Goal: Task Accomplishment & Management: Use online tool/utility

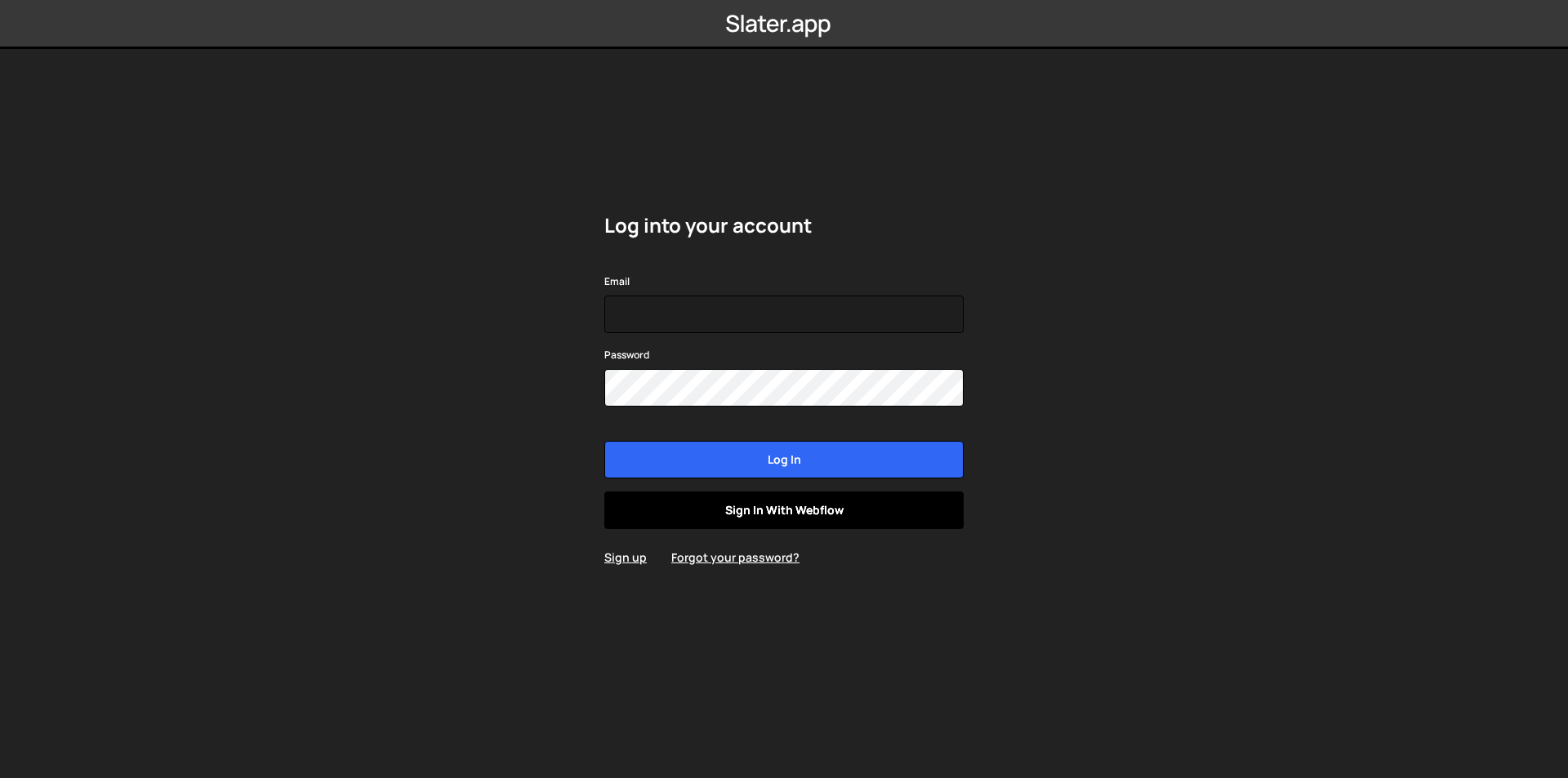
click at [692, 503] on link "Sign in with Webflow" at bounding box center [784, 510] width 360 height 37
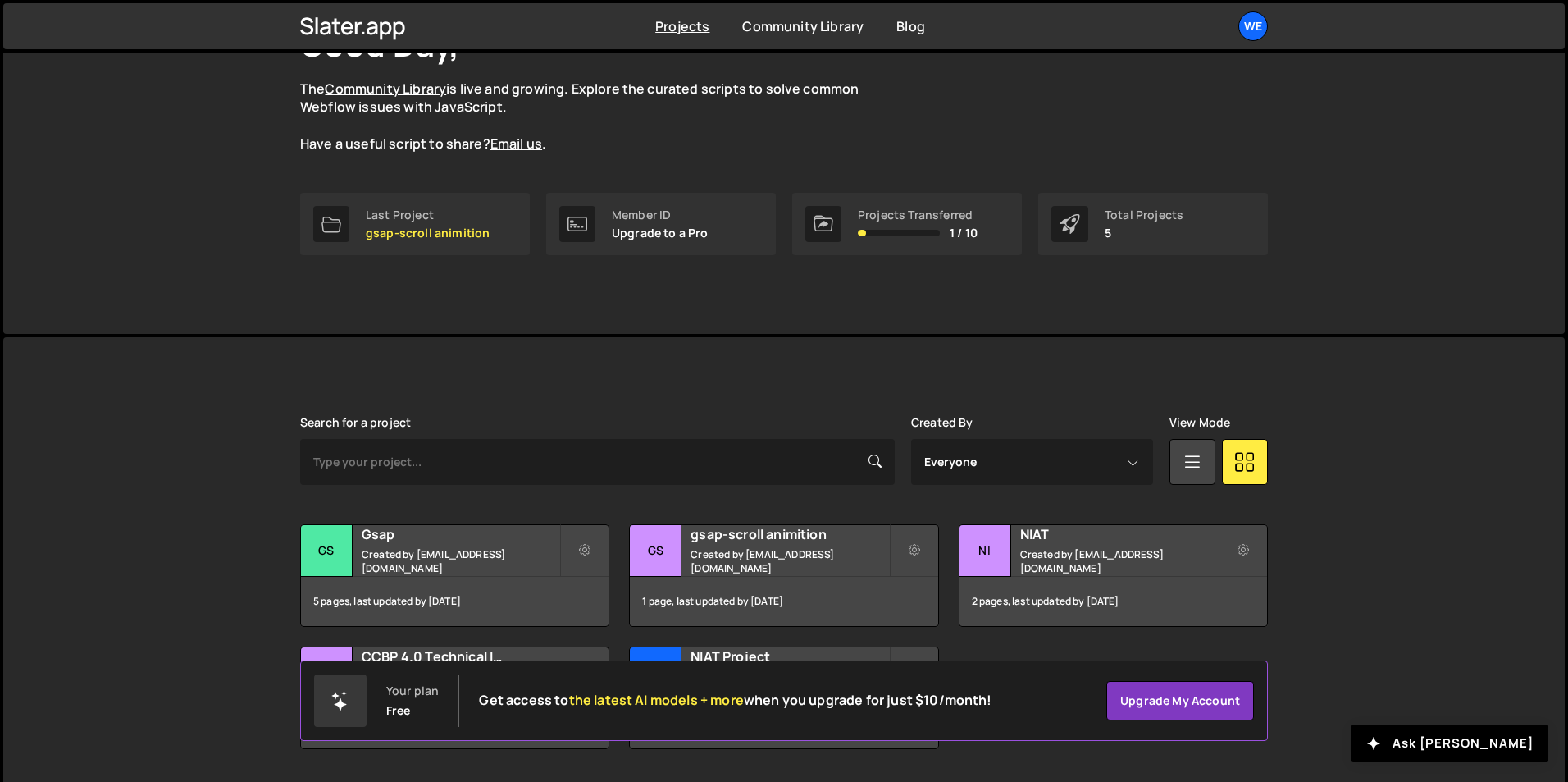
scroll to position [185, 0]
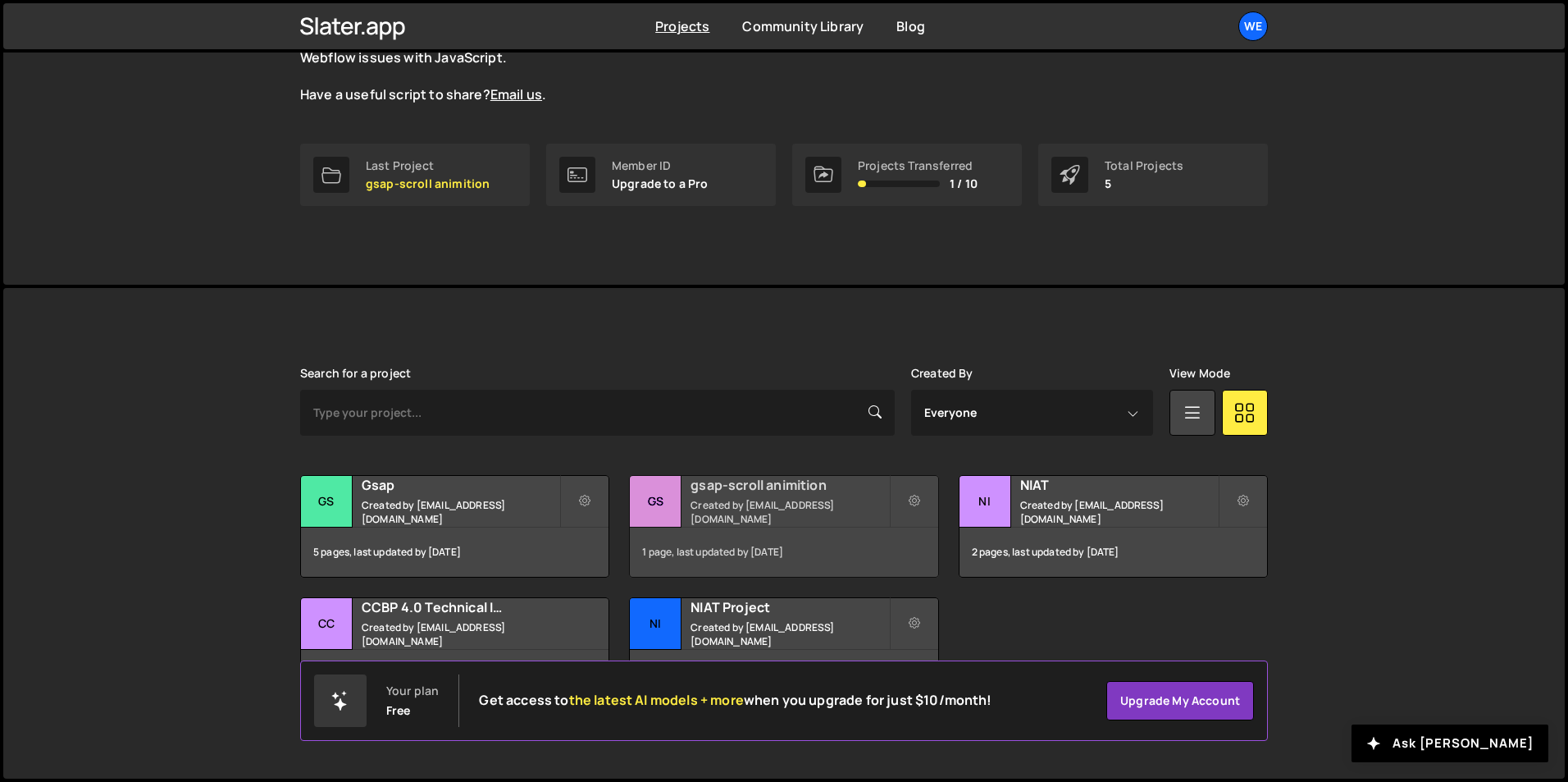
click at [742, 494] on h2 "gsap-scroll animition" at bounding box center [789, 485] width 198 height 18
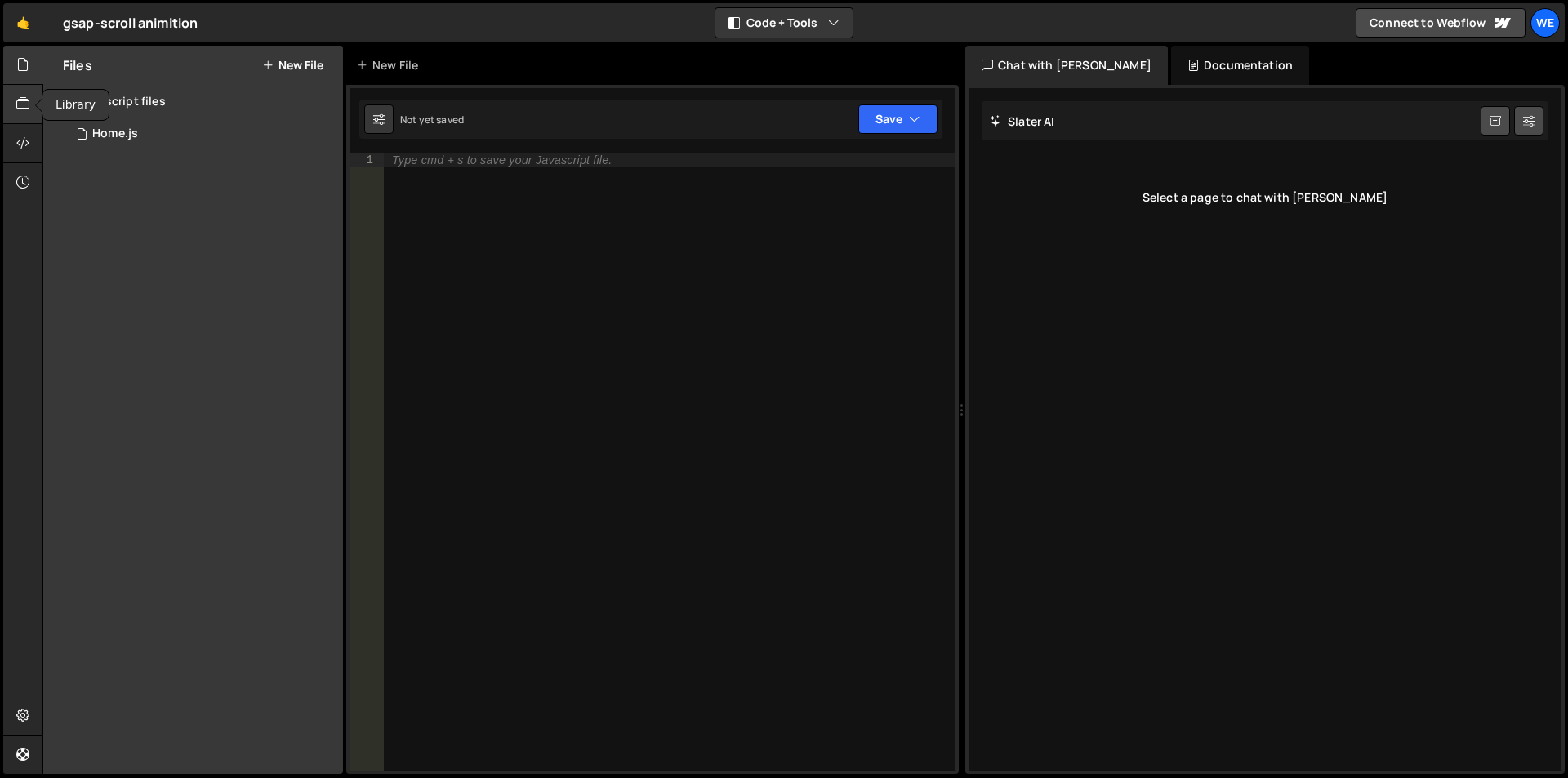
click at [10, 107] on div at bounding box center [23, 104] width 40 height 39
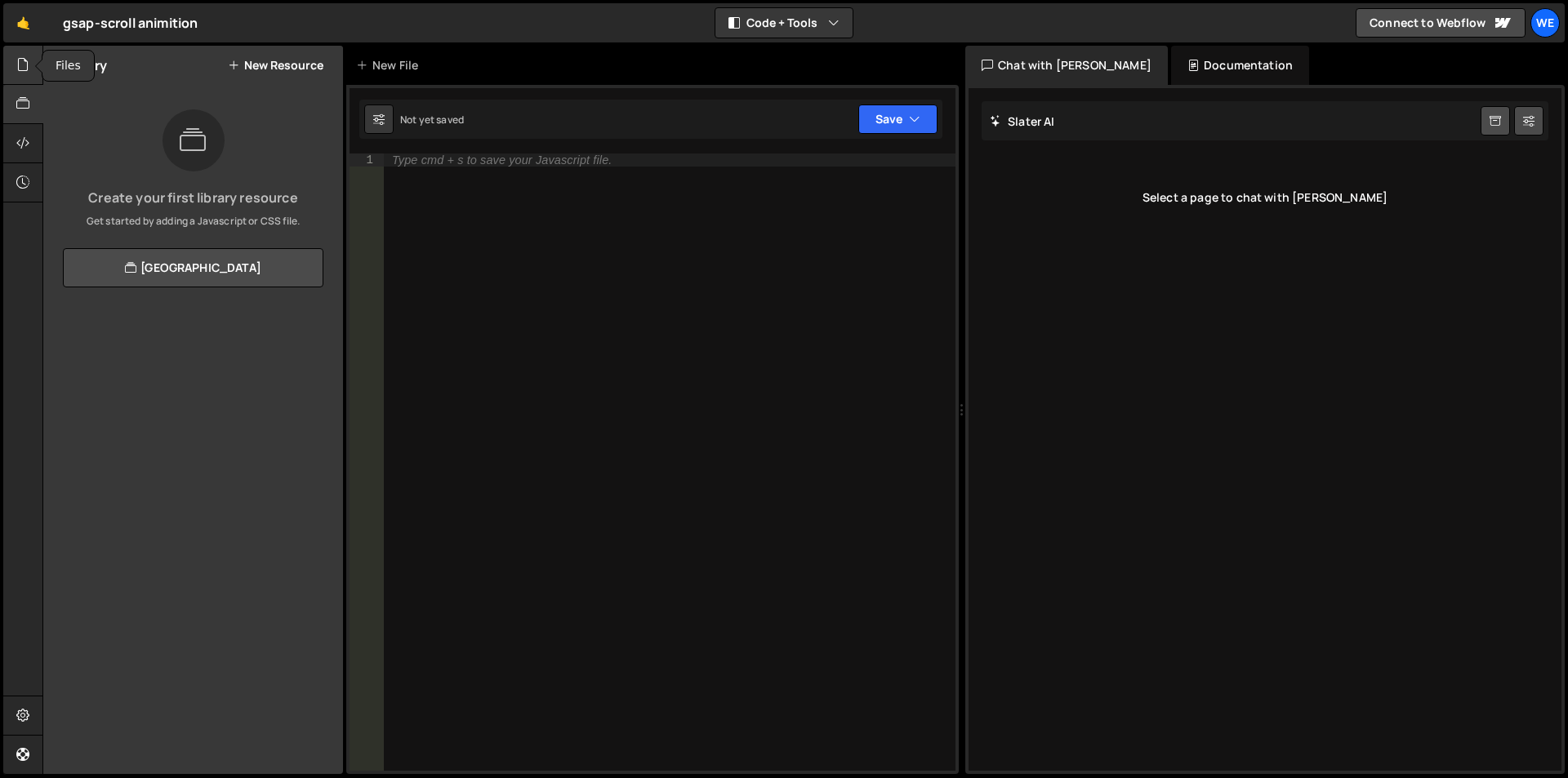
click at [17, 67] on icon at bounding box center [23, 64] width 13 height 18
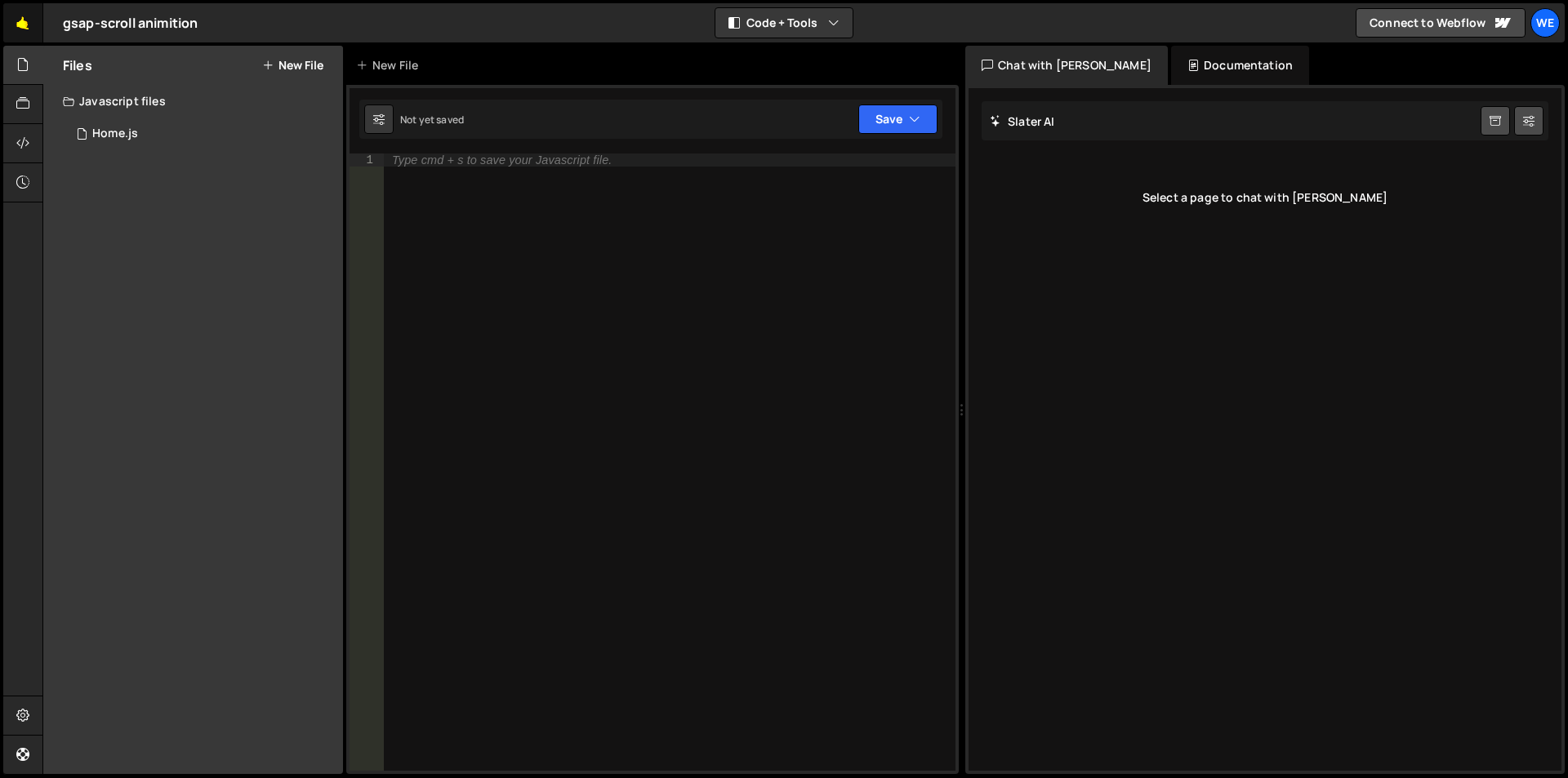
click at [23, 22] on link "🤙" at bounding box center [23, 22] width 40 height 39
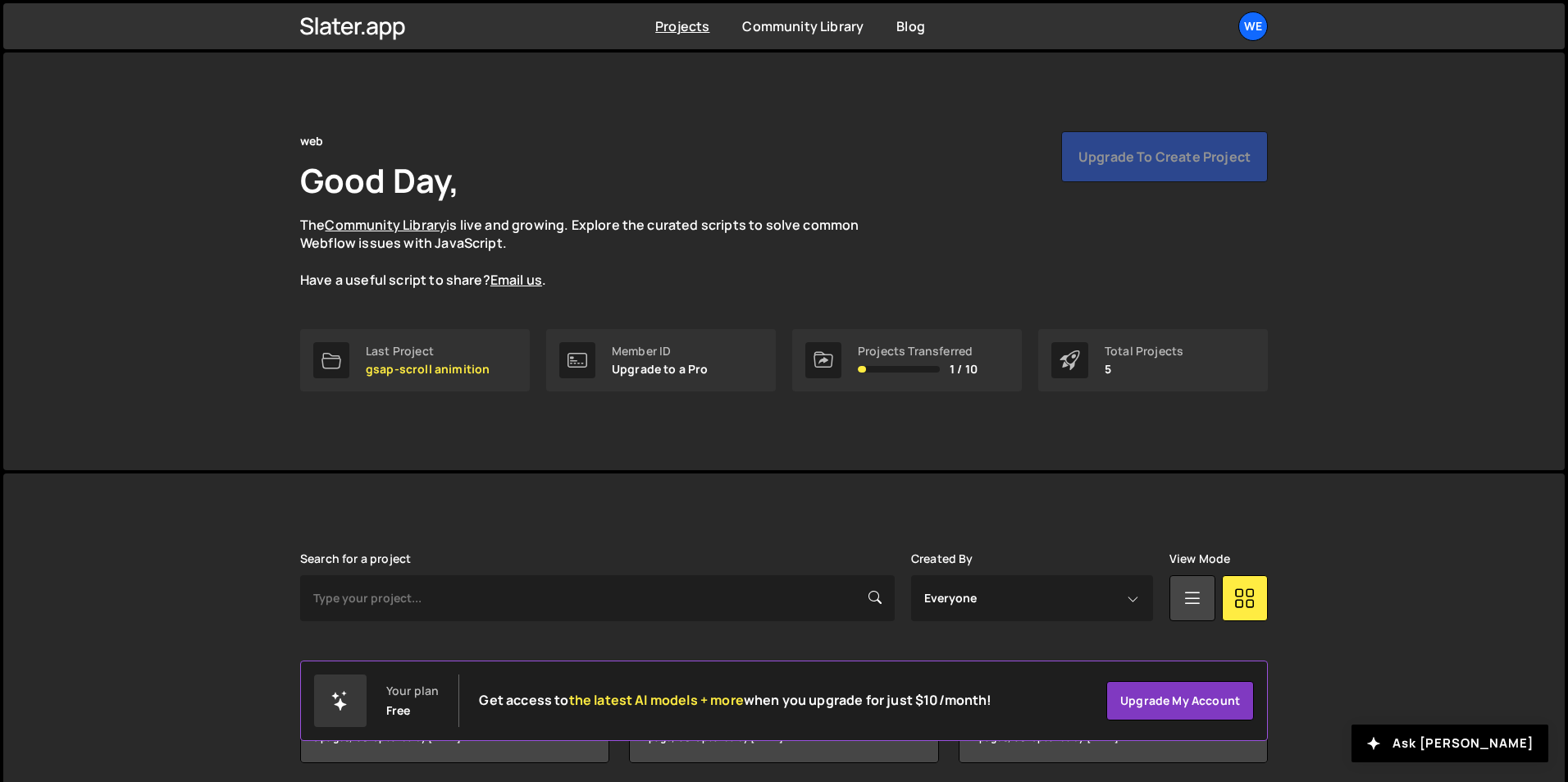
scroll to position [185, 0]
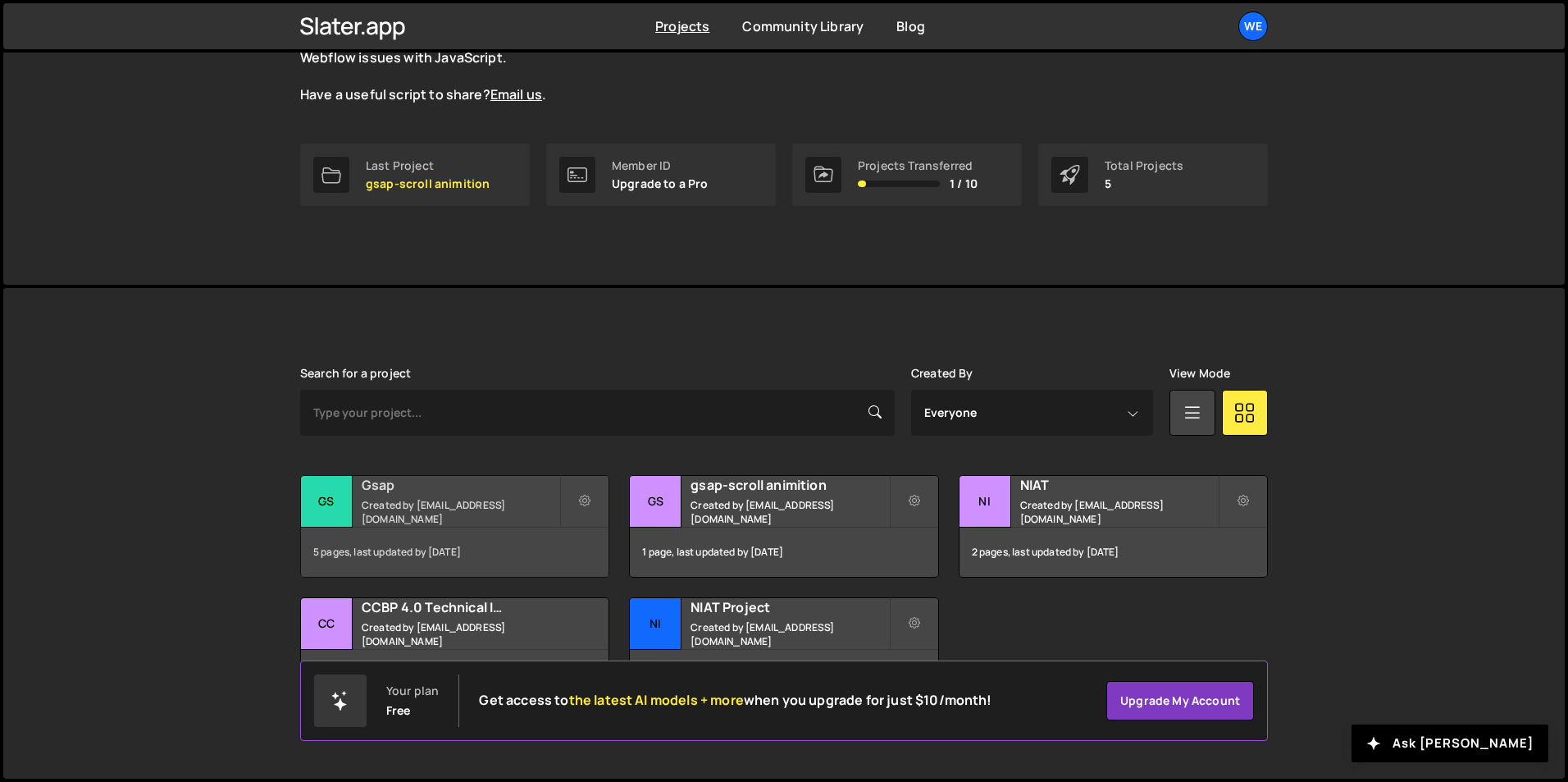
click at [485, 502] on div "Gsap Created by web@nxtwave.tech" at bounding box center [455, 501] width 308 height 51
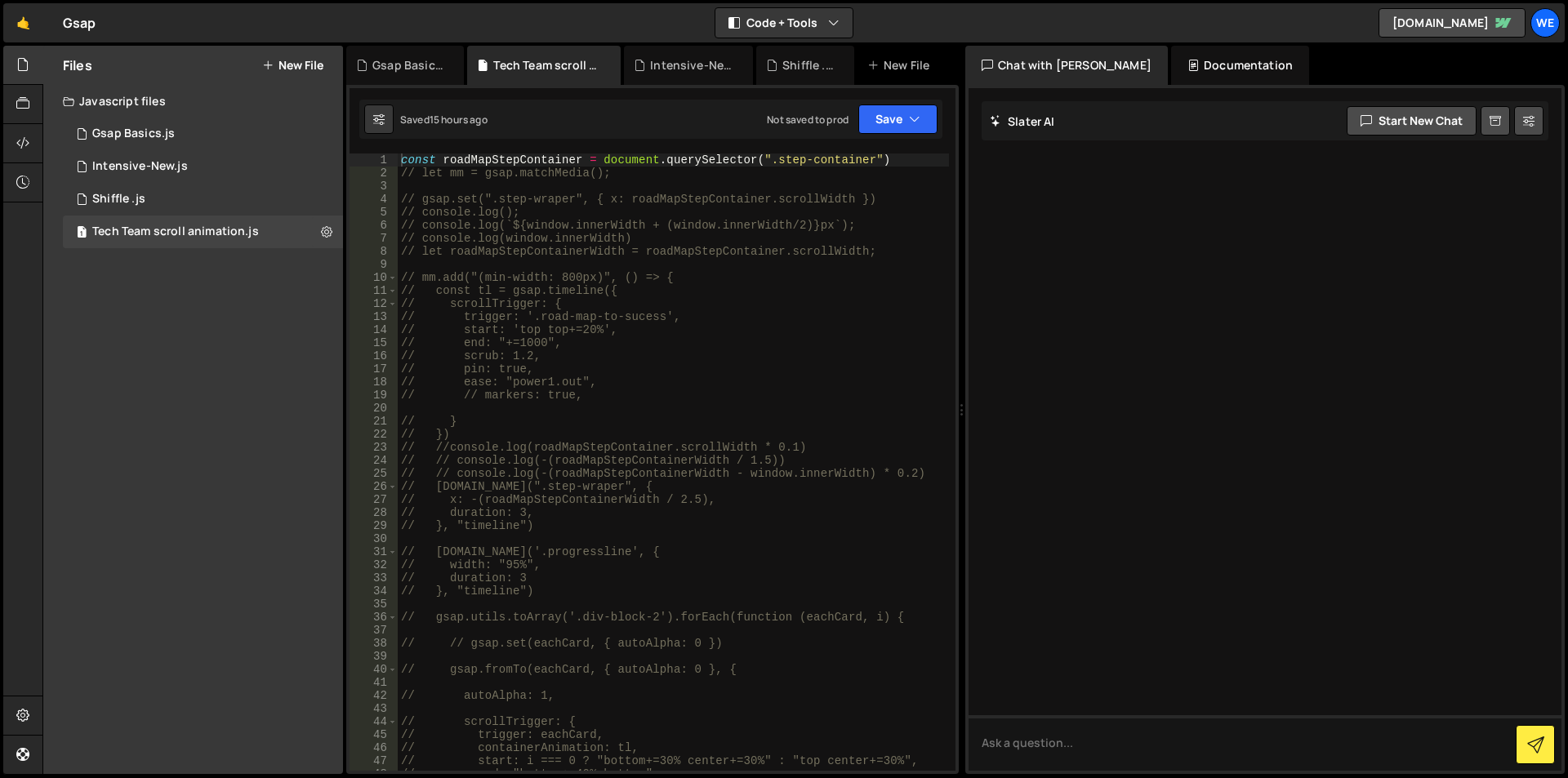
click at [399, 170] on div "const roadMapStepContainer = document . querySelector ( ".step-container" ) // …" at bounding box center [674, 475] width 552 height 644
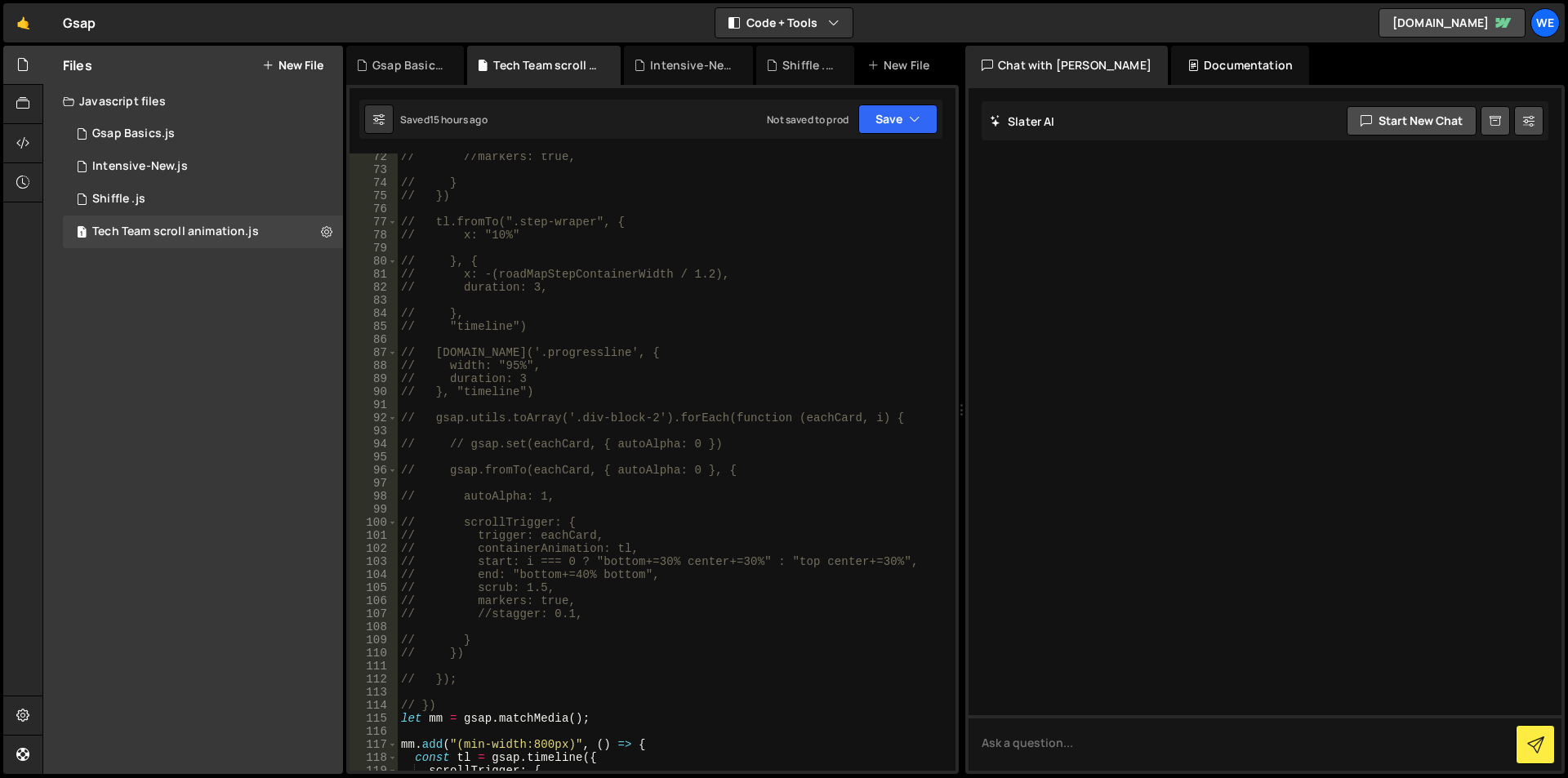
scroll to position [1078, 0]
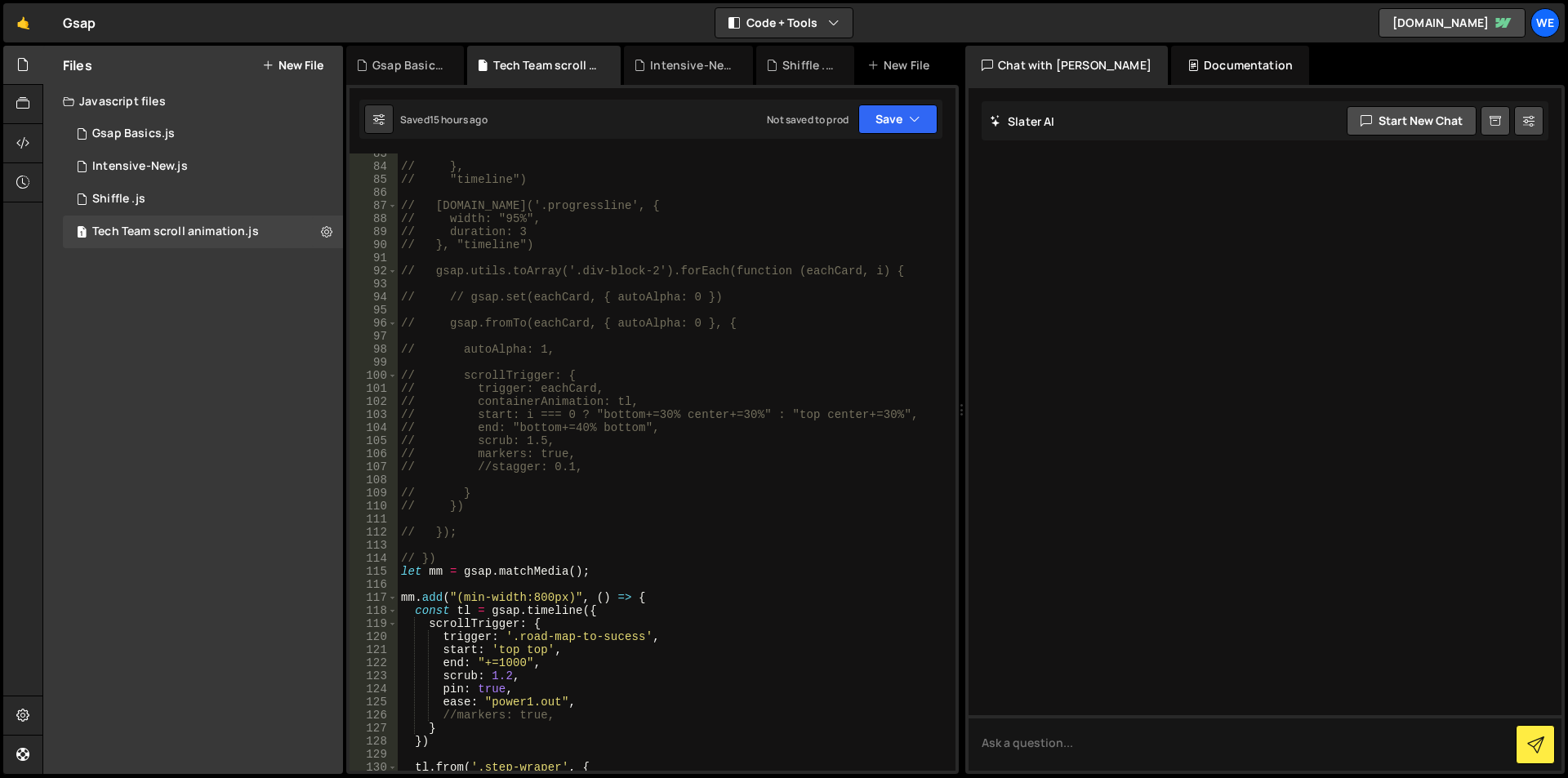
click at [454, 556] on div "// }, // "timeline") // tl.to('.progressline', { // width: "95%", // duration: …" at bounding box center [674, 469] width 552 height 644
type textarea "// })"
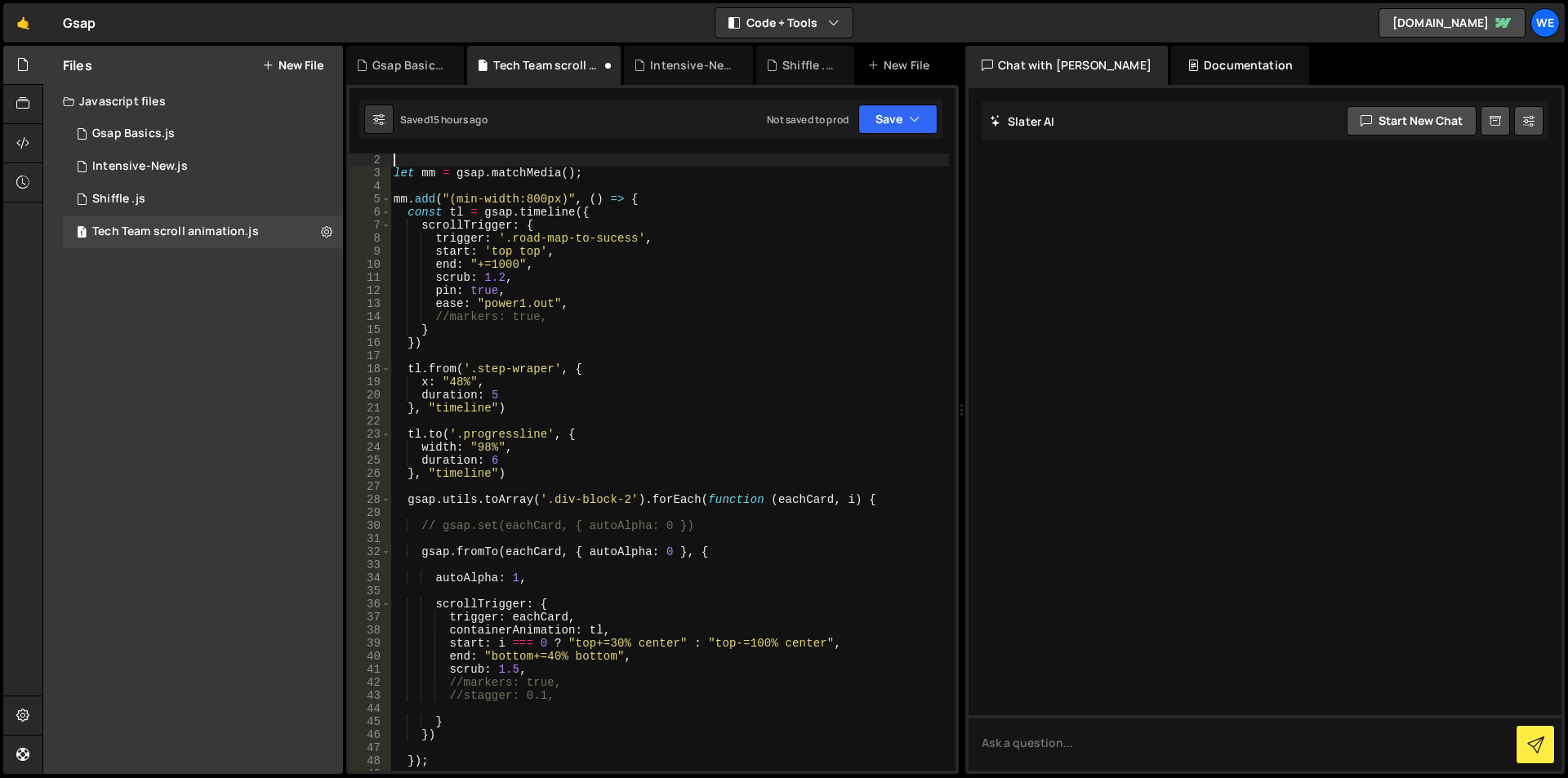
scroll to position [0, 0]
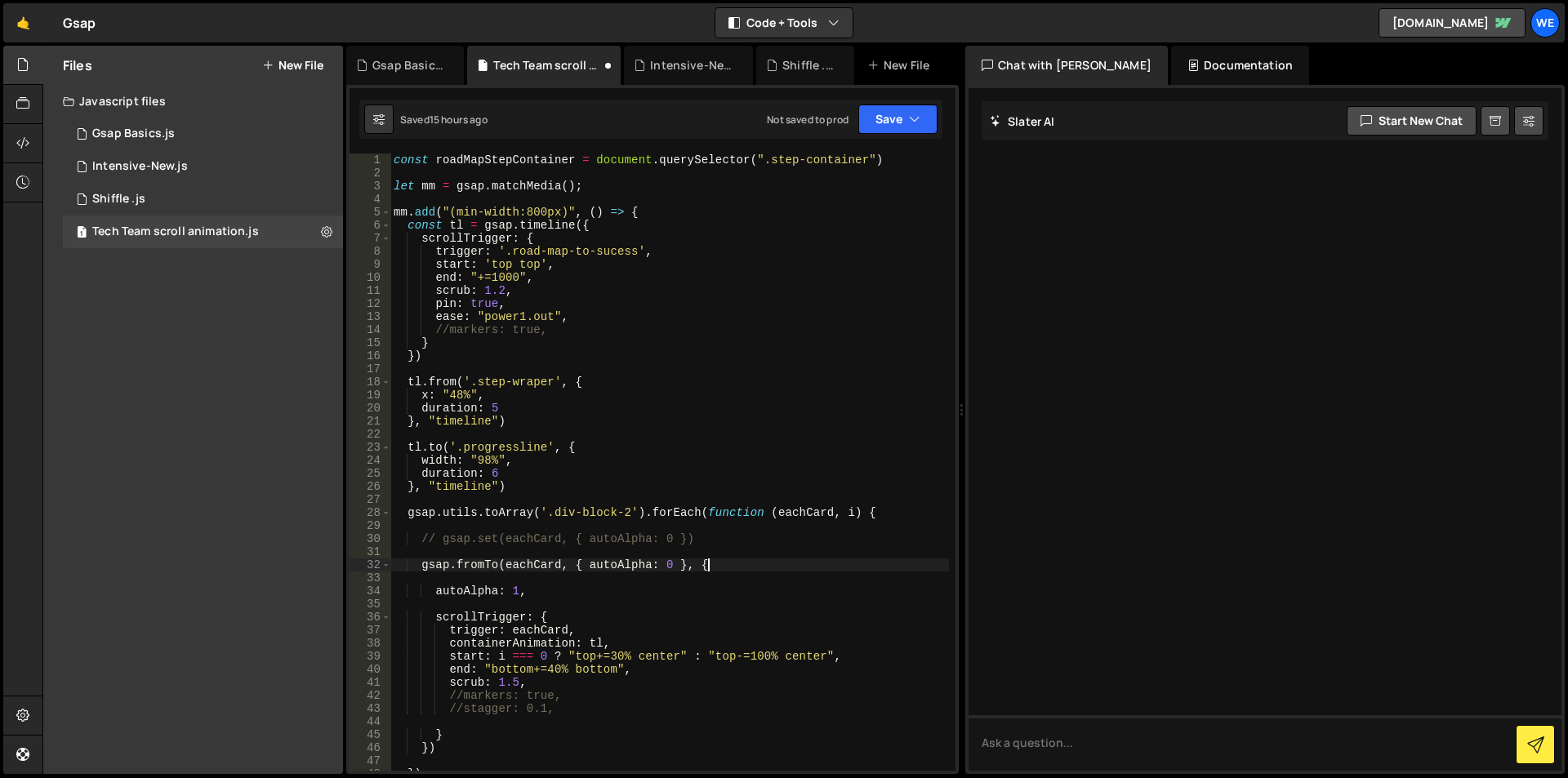
click at [726, 560] on div "const roadMapStepContainer = document . querySelector ( ".step-container" ) let…" at bounding box center [669, 475] width 559 height 644
click at [415, 539] on div "const roadMapStepContainer = document . querySelector ( ".step-container" ) let…" at bounding box center [669, 475] width 559 height 644
type textarea "// gsap.set(eachCard, { autoAlpha: 0 })"
click at [731, 538] on div "const roadMapStepContainer = document . querySelector ( ".step-container" ) let…" at bounding box center [669, 475] width 559 height 644
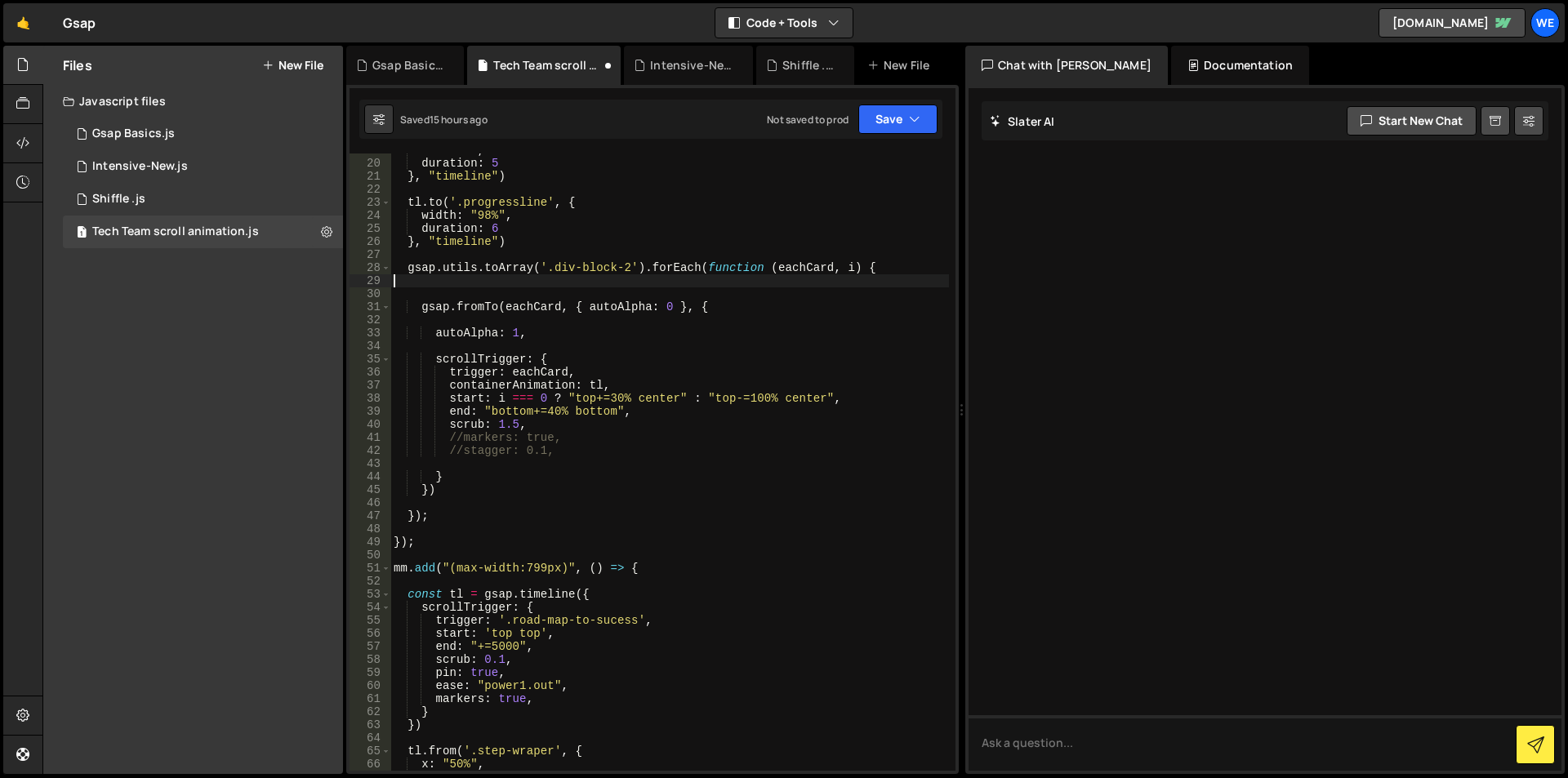
scroll to position [245, 0]
click at [429, 699] on div "x : "48%" , duration : 5 } , "timeline" ) tl . to ( '.progressline' , { width :…" at bounding box center [669, 465] width 559 height 644
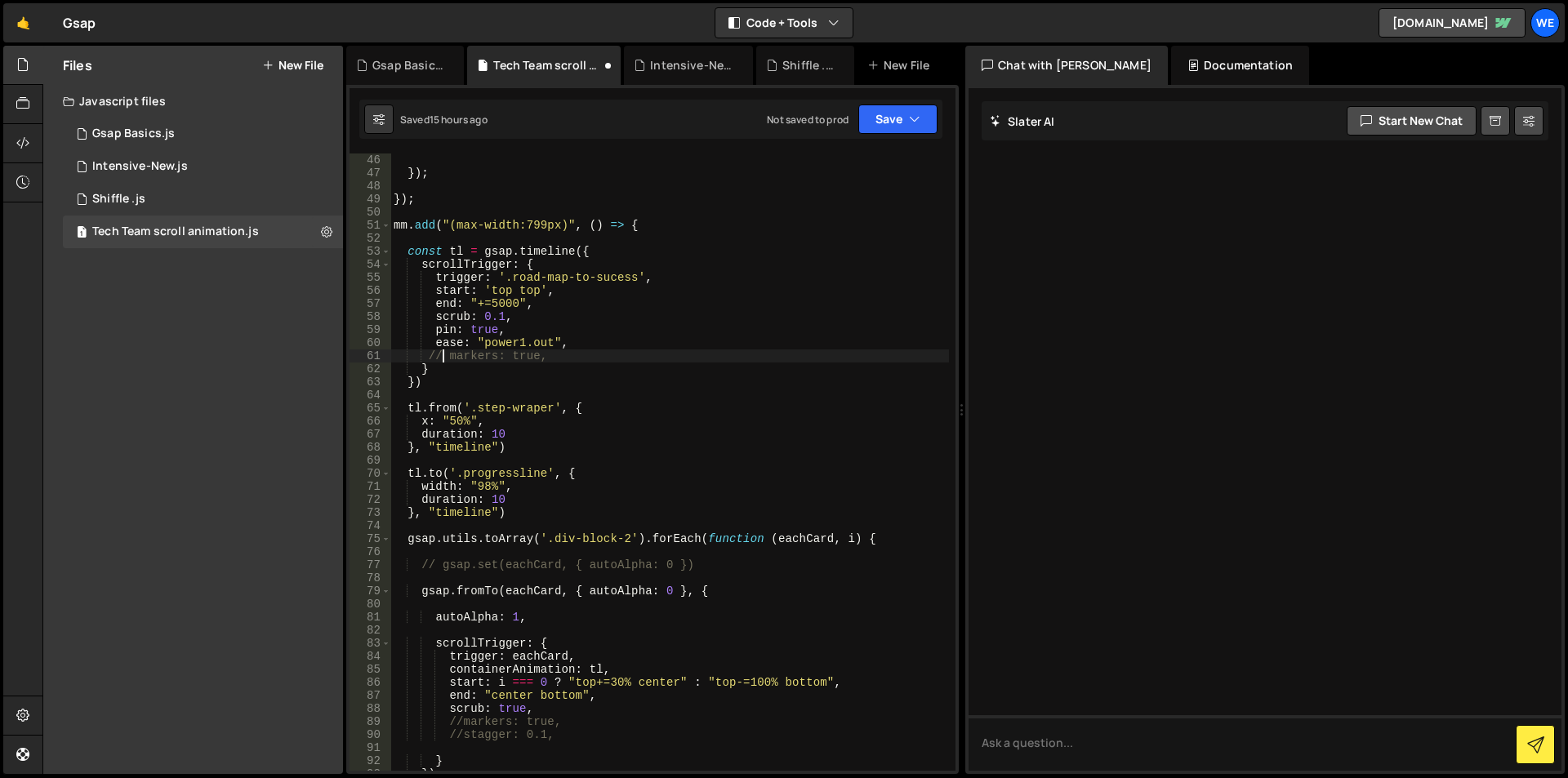
scroll to position [686, 0]
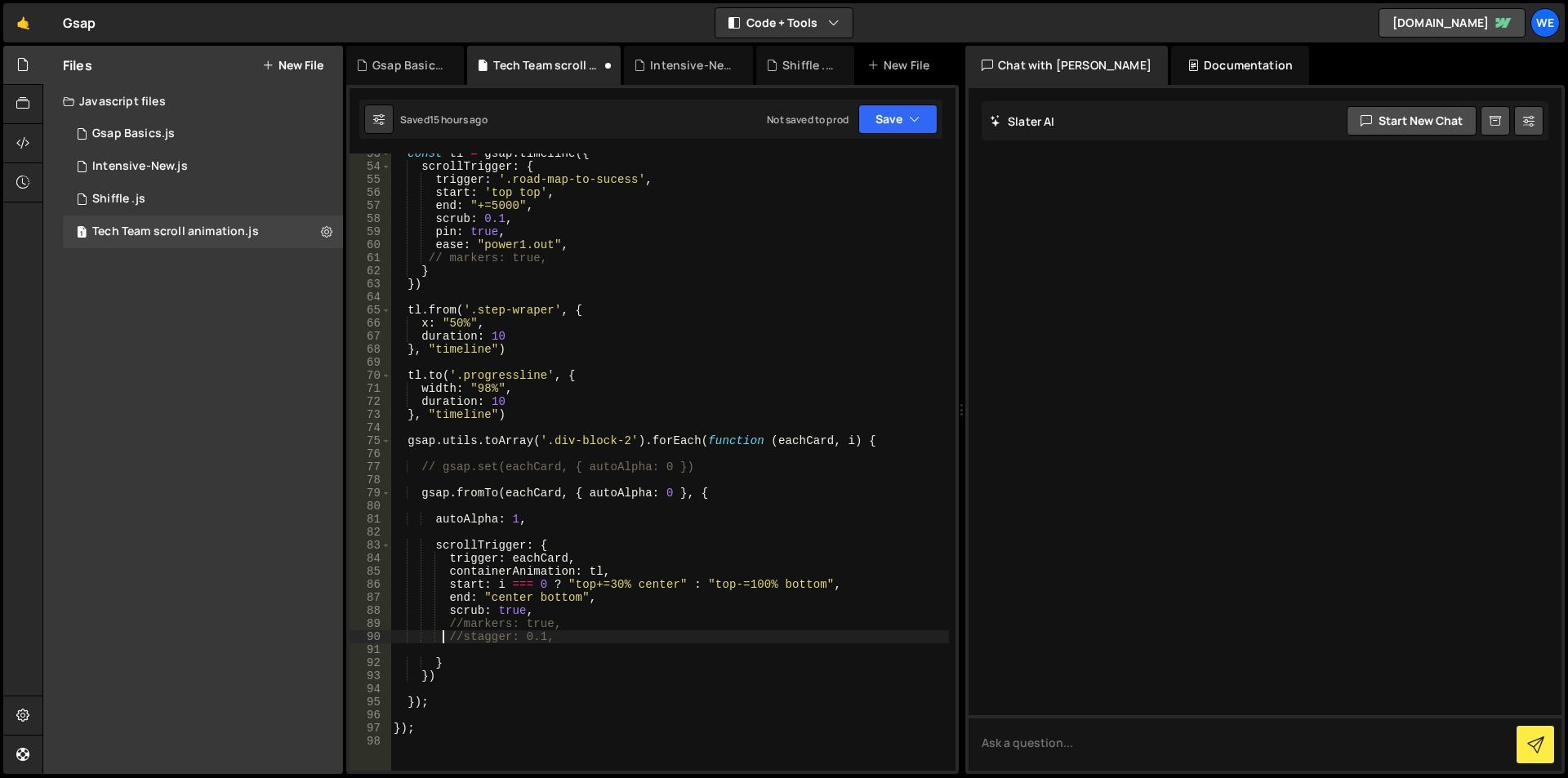
click at [446, 639] on div "const tl = gsap . timeline ({ scrollTrigger : { trigger : '.road-map-to-sucess'…" at bounding box center [669, 469] width 559 height 644
type textarea "//stagger: 0.1,"
click at [611, 638] on div "const tl = gsap . timeline ({ scrollTrigger : { trigger : '.road-map-to-sucess'…" at bounding box center [669, 469] width 559 height 644
click at [412, 464] on div "const tl = gsap . timeline ({ scrollTrigger : { trigger : '.road-map-to-sucess'…" at bounding box center [669, 469] width 559 height 644
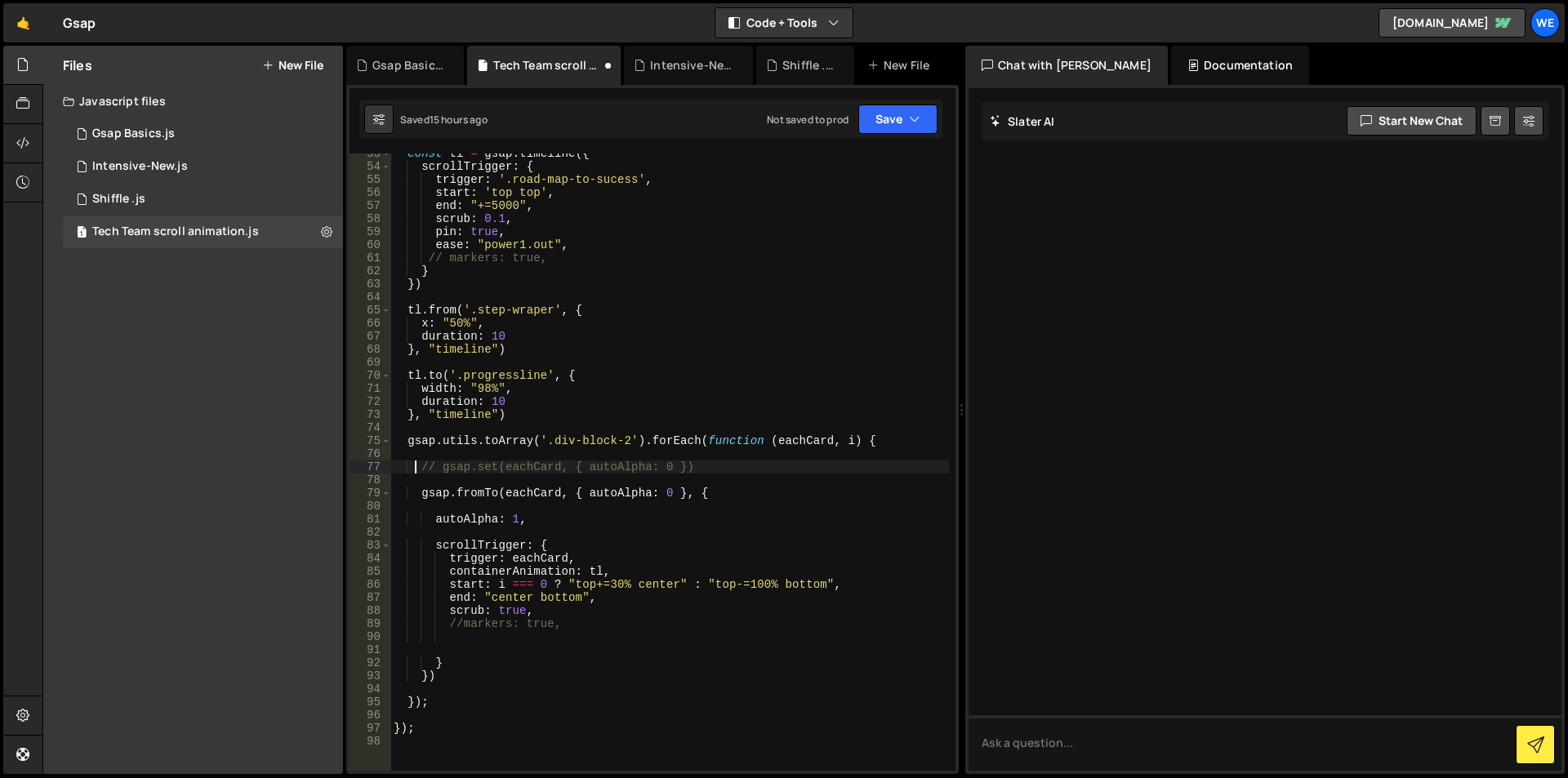
type textarea "// gsap.set(eachCard, { autoAlpha: 0 })"
click at [717, 465] on div "const tl = gsap . timeline ({ scrollTrigger : { trigger : '.road-map-to-sucess'…" at bounding box center [669, 469] width 559 height 644
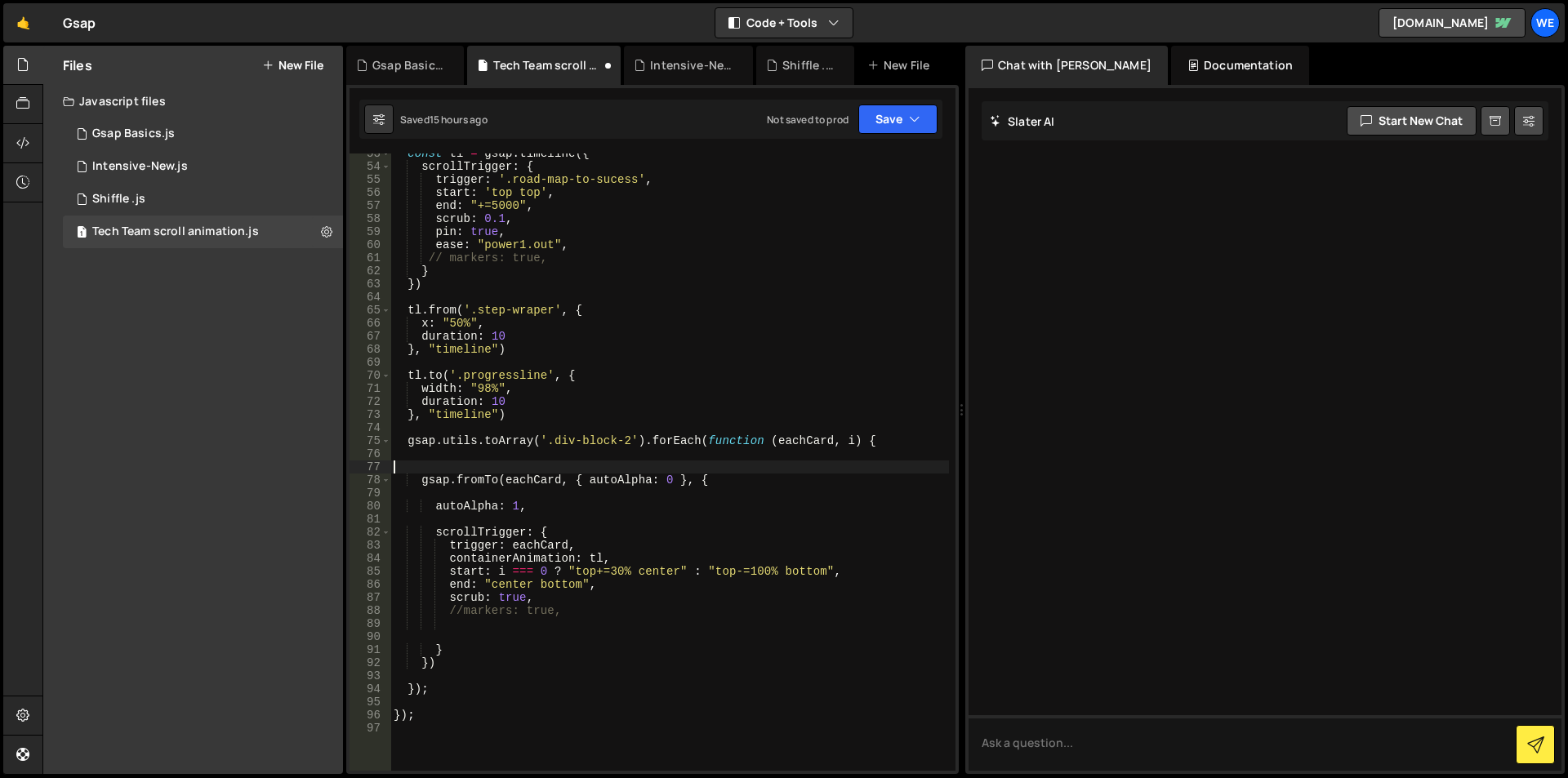
click at [446, 467] on div "const tl = gsap . timeline ({ scrollTrigger : { trigger : '.road-map-to-sucess'…" at bounding box center [669, 469] width 559 height 644
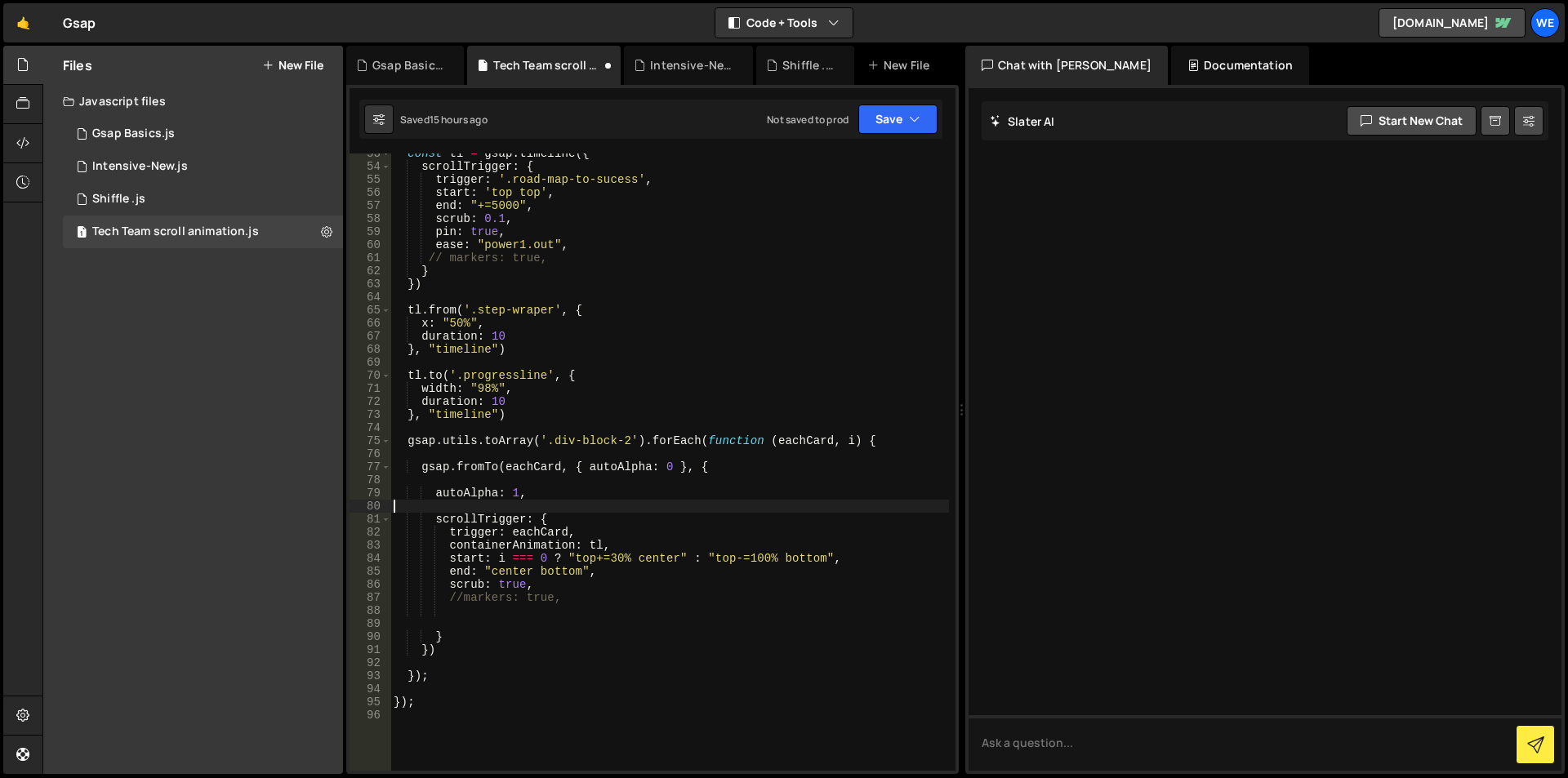
click at [436, 507] on div "const tl = gsap . timeline ({ scrollTrigger : { trigger : '.road-map-to-sucess'…" at bounding box center [669, 469] width 559 height 644
type textarea "autoAlpha: 1,"
click at [430, 486] on div "const tl = gsap . timeline ({ scrollTrigger : { trigger : '.road-map-to-sucess'…" at bounding box center [669, 469] width 559 height 644
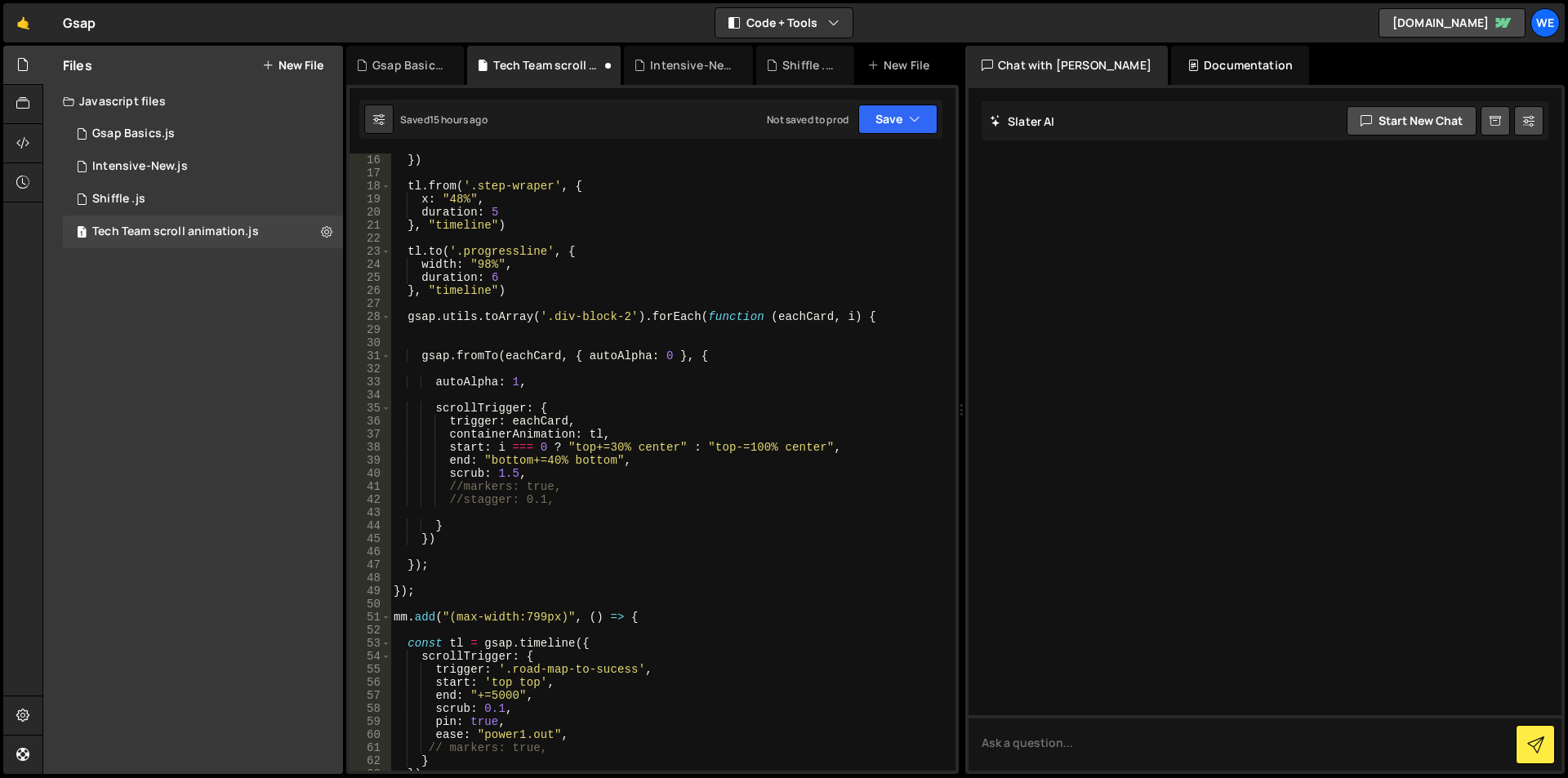
scroll to position [196, 0]
drag, startPoint x: 448, startPoint y: 500, endPoint x: 578, endPoint y: 503, distance: 130.0
click at [578, 503] on div "}) tl . from ( '.step-wraper' , { x : "48%" , duration : 5 } , "timeline" ) tl …" at bounding box center [669, 475] width 559 height 644
type textarea "//stagger: 0.1,"
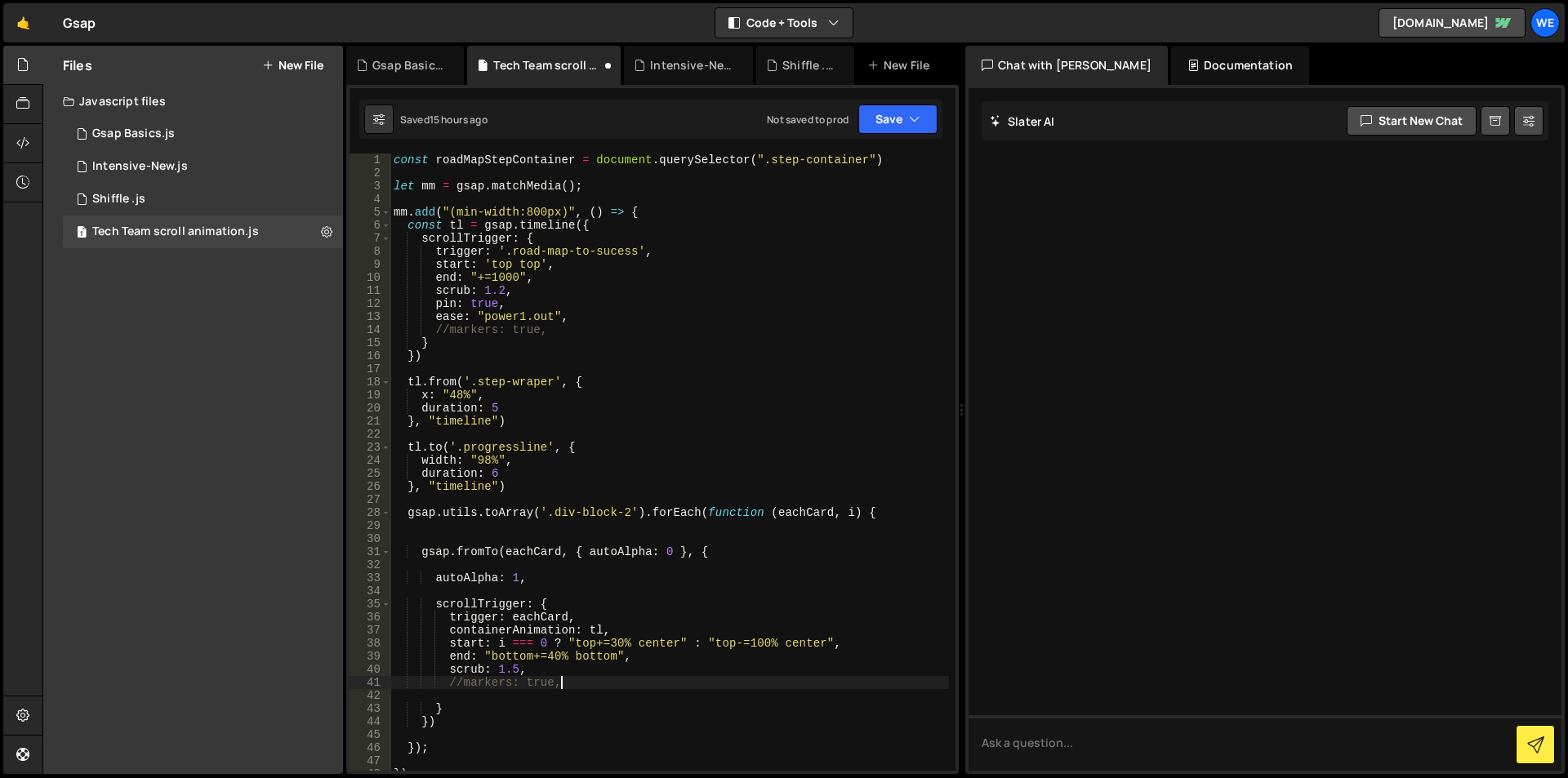
scroll to position [0, 0]
click at [686, 411] on div "const roadMapStepContainer = document . querySelector ( ".step-container" ) let…" at bounding box center [669, 475] width 559 height 644
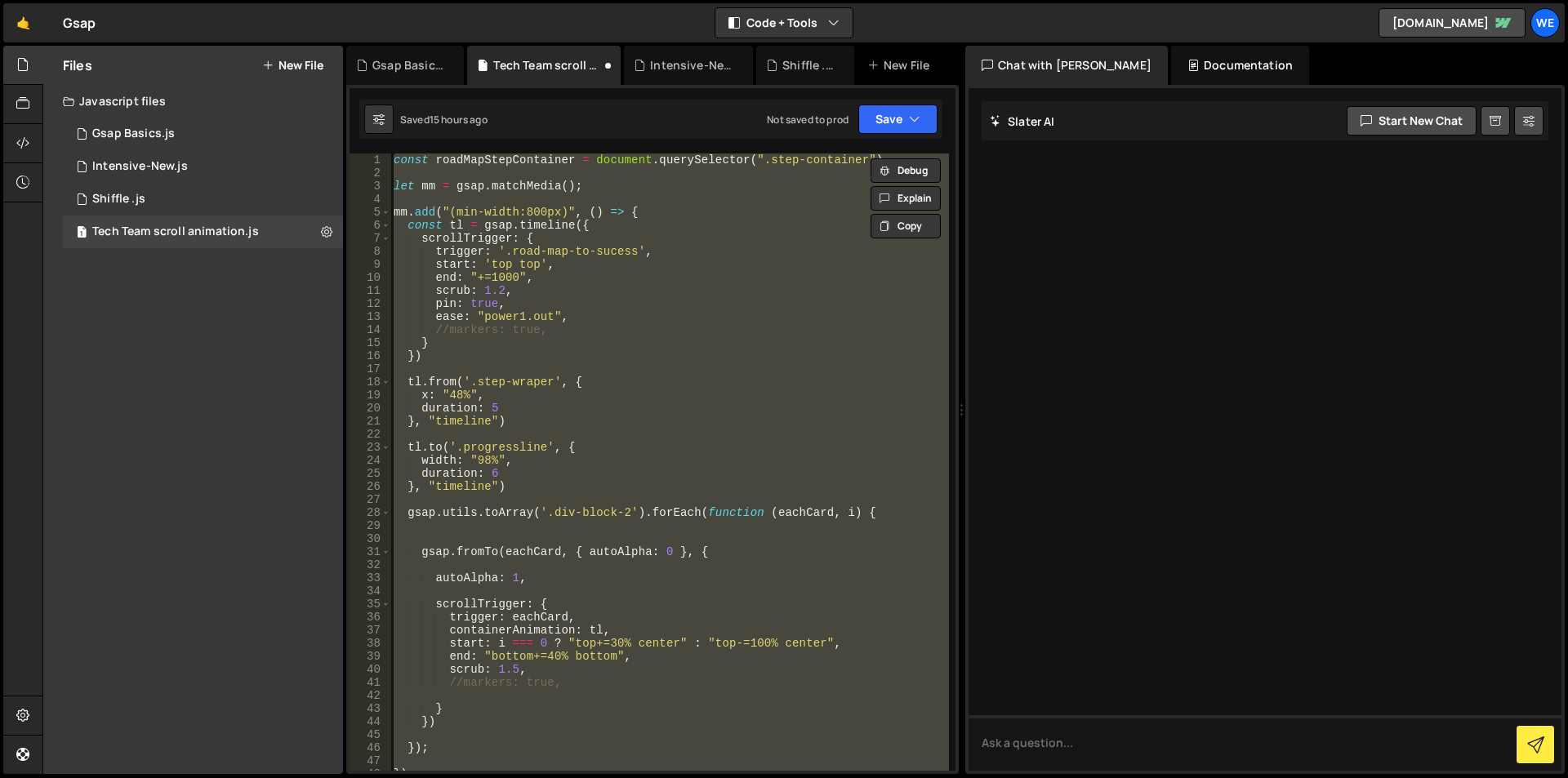
click at [717, 404] on div "const roadMapStepContainer = document . querySelector ( ".step-container" ) let…" at bounding box center [669, 461] width 559 height 617
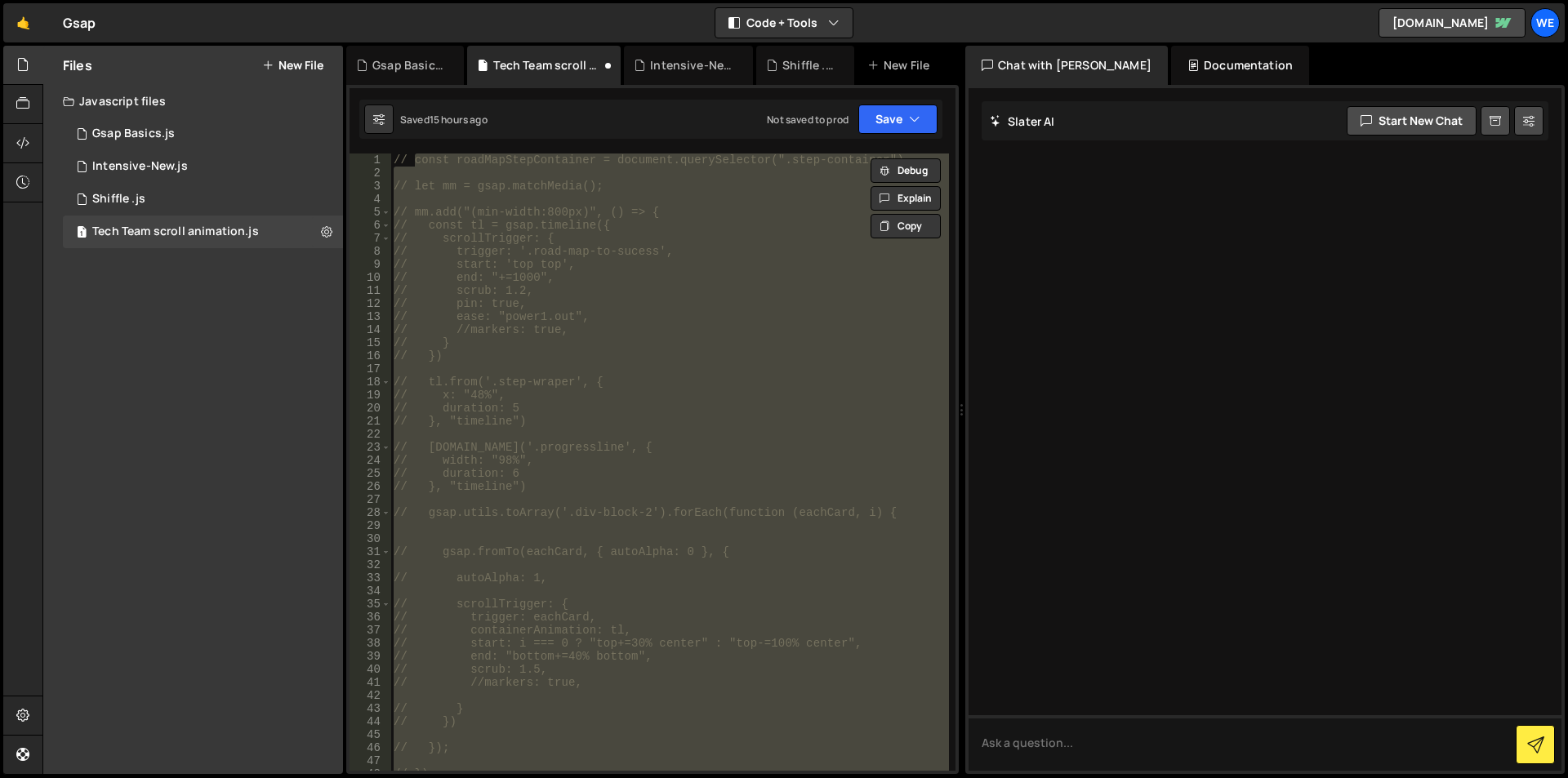
click at [717, 404] on div "// const roadMapStepContainer = document.querySelector(".step-container") // le…" at bounding box center [669, 461] width 559 height 617
type textarea "// duration: 5"
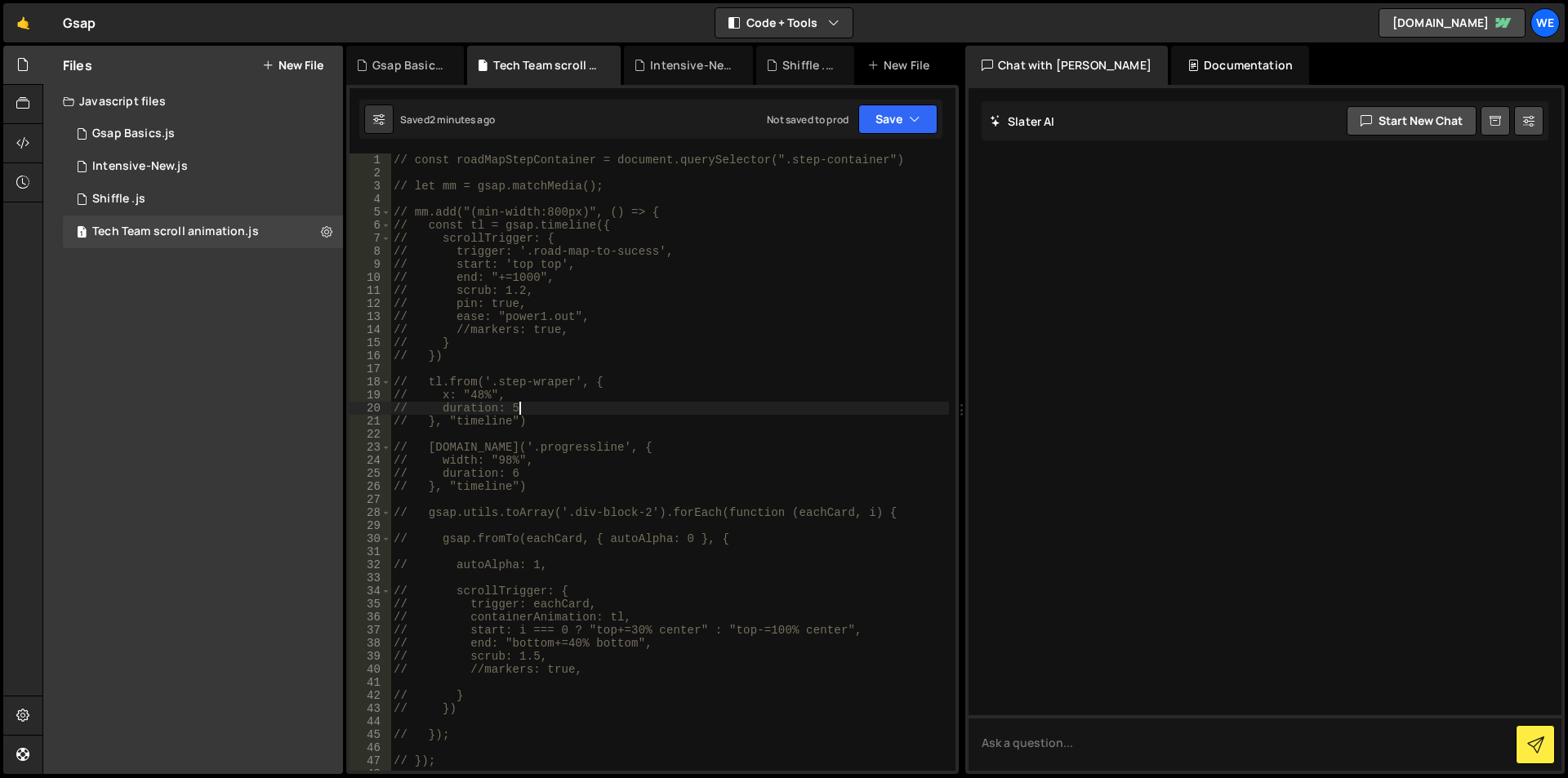
click at [741, 434] on div "// const roadMapStepContainer = document.querySelector(".step-container") // le…" at bounding box center [669, 475] width 559 height 644
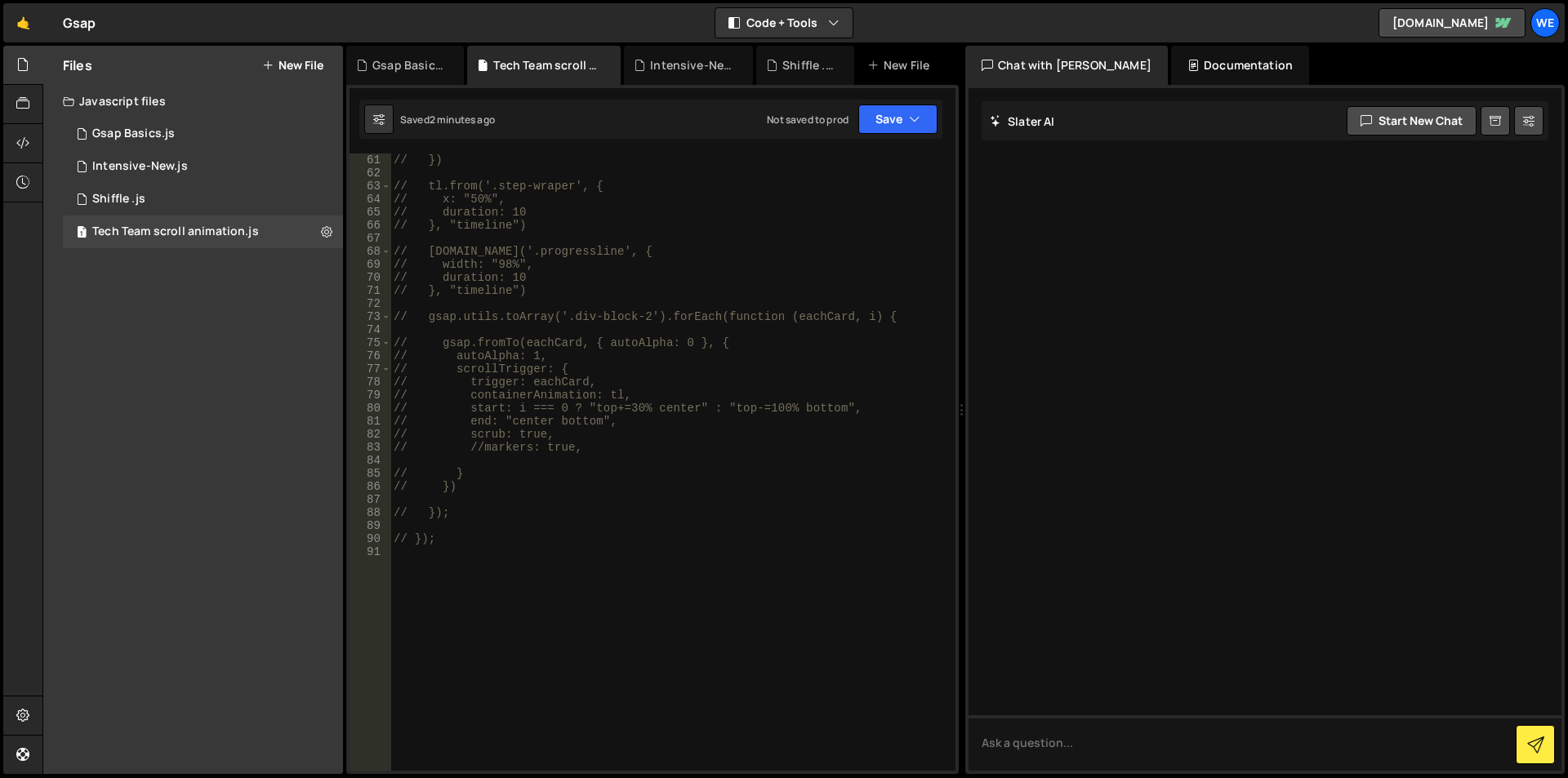
scroll to position [833, 0]
